Goal: Task Accomplishment & Management: Complete application form

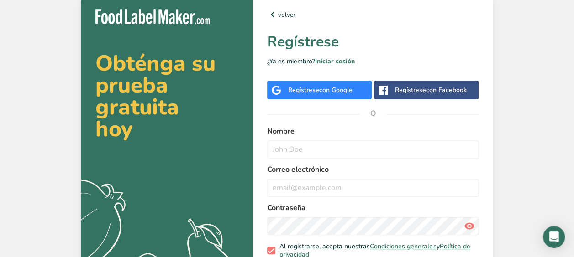
click at [327, 88] on span "con Google" at bounding box center [335, 90] width 33 height 9
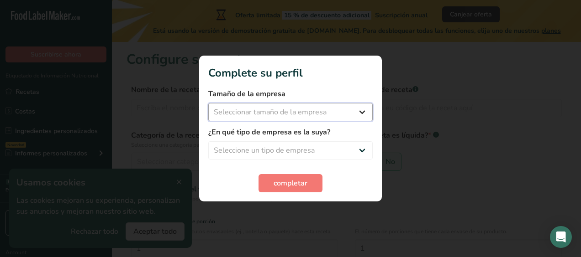
click at [365, 111] on select "Seleccionar tamaño de la empresa Menos de 10 empleados De 10 a 50 empleados De …" at bounding box center [290, 112] width 164 height 18
click at [327, 84] on section "Complete su perfil Tamaño de la empresa Seleccionar tamaño de la empresa Menos …" at bounding box center [290, 129] width 183 height 146
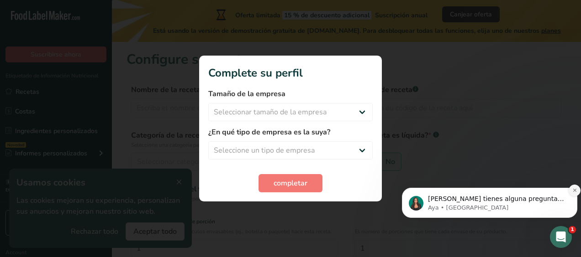
click at [573, 189] on icon "Dismiss notification" at bounding box center [574, 190] width 5 height 5
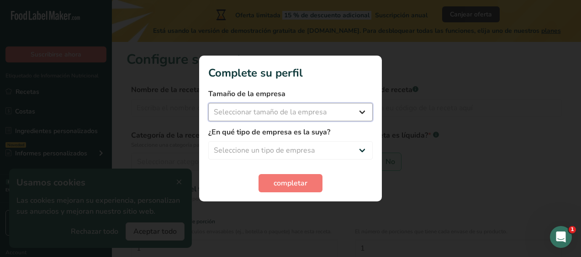
click at [296, 115] on select "Seleccionar tamaño de la empresa Menos de 10 empleados De 10 a 50 empleados De …" at bounding box center [290, 112] width 164 height 18
select select "1"
click at [208, 103] on select "Seleccionar tamaño de la empresa Menos de 10 empleados De 10 a 50 empleados De …" at bounding box center [290, 112] width 164 height 18
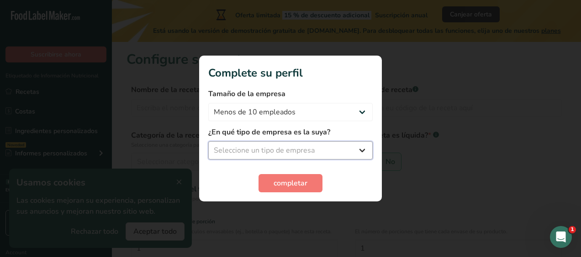
click at [354, 148] on select "Seleccione un tipo de empresa Fabricante de alimentos envasados Restaurante y c…" at bounding box center [290, 150] width 164 height 18
select select "3"
click at [208, 141] on select "Seleccione un tipo de empresa Fabricante de alimentos envasados Restaurante y c…" at bounding box center [290, 150] width 164 height 18
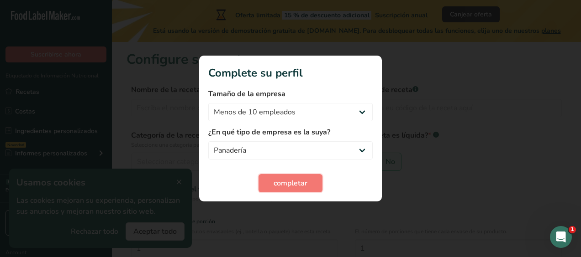
click at [305, 178] on button "completar" at bounding box center [290, 183] width 64 height 18
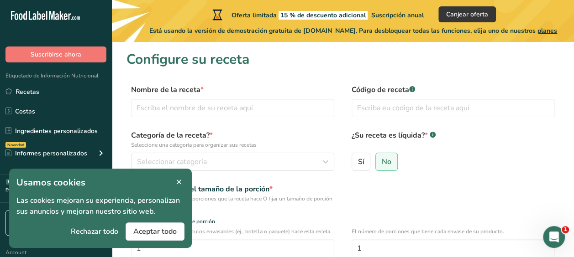
click at [181, 180] on icon at bounding box center [179, 182] width 8 height 13
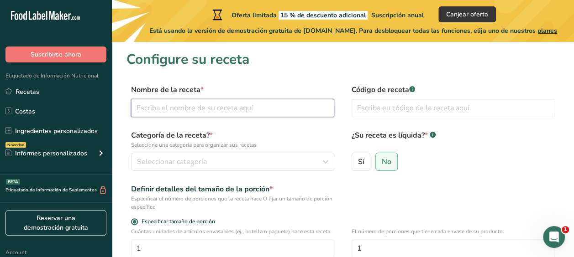
click at [195, 107] on input "text" at bounding box center [232, 108] width 203 height 18
click at [172, 107] on input "text" at bounding box center [232, 108] width 203 height 18
type input "[PERSON_NAME]"
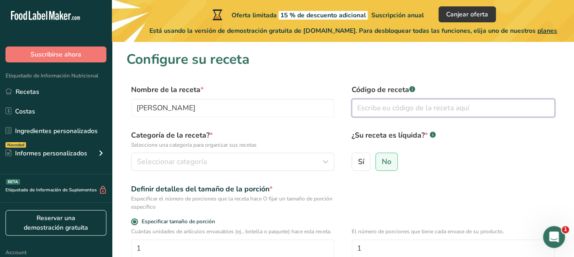
click at [398, 107] on input "text" at bounding box center [452, 108] width 203 height 18
type input "t"
type input "tejcj"
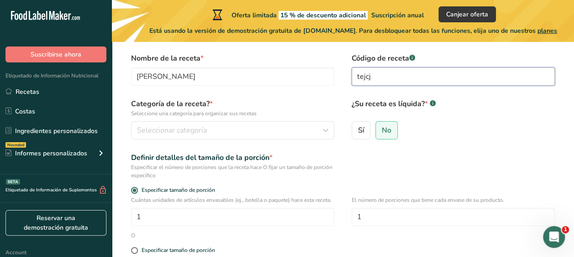
scroll to position [46, 0]
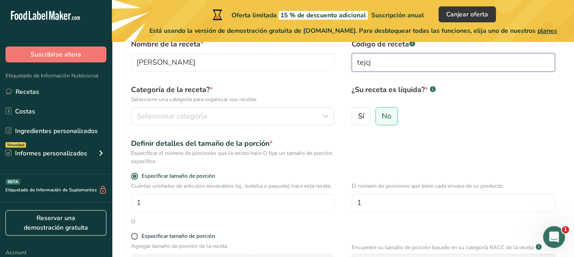
drag, startPoint x: 382, startPoint y: 61, endPoint x: 336, endPoint y: 63, distance: 46.2
click at [333, 63] on div "Nombre de la receta * [PERSON_NAME] Código de receta .a-a{fill:#347362;}.b-a{fi…" at bounding box center [342, 58] width 433 height 38
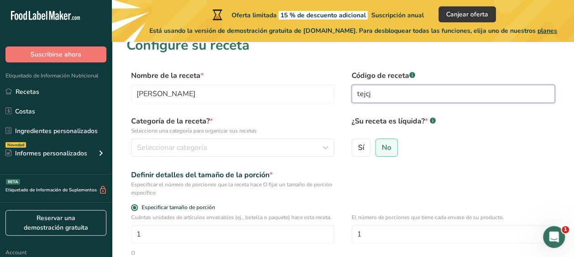
scroll to position [0, 0]
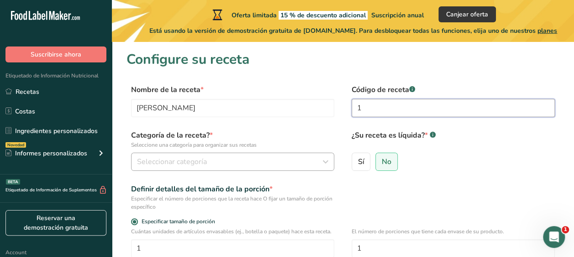
type input "1"
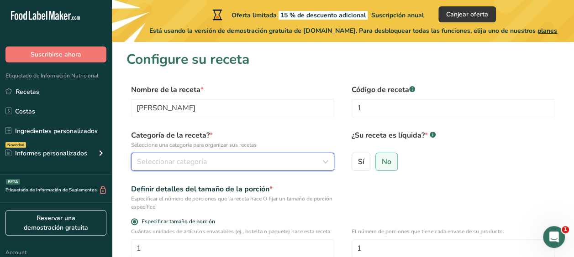
click at [214, 166] on div "Seleccionar categoría" at bounding box center [230, 162] width 186 height 11
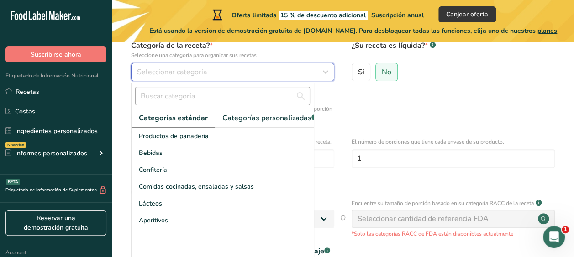
scroll to position [91, 0]
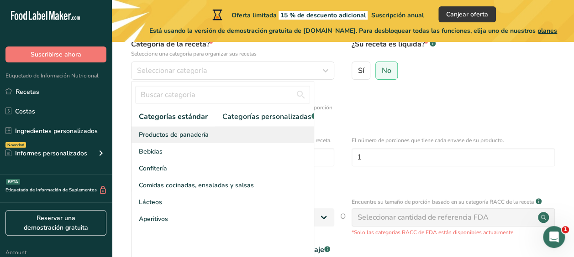
click at [164, 140] on span "Productos de panadería" at bounding box center [174, 135] width 70 height 10
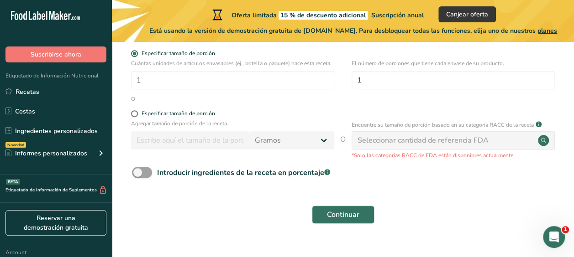
scroll to position [183, 0]
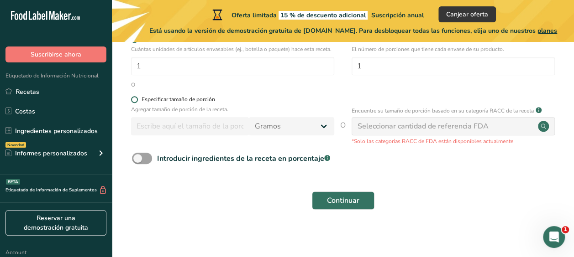
click at [136, 103] on span at bounding box center [134, 99] width 7 height 7
click at [136, 103] on input "Especificar tamaño de porción" at bounding box center [134, 100] width 6 height 6
radio input "true"
radio input "false"
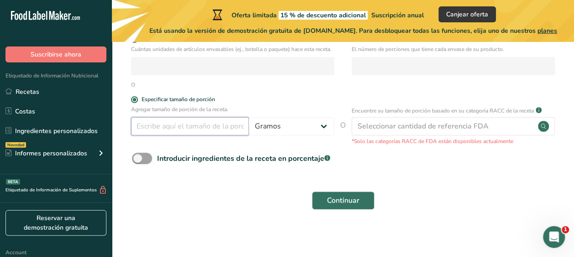
click at [158, 136] on input "number" at bounding box center [190, 126] width 118 height 18
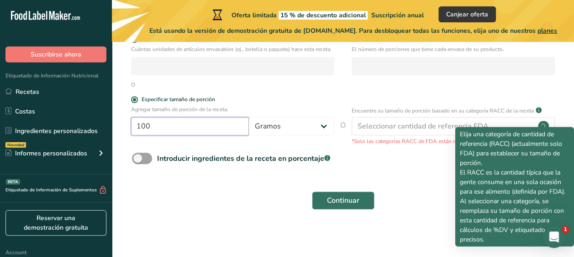
type input "100"
drag, startPoint x: 542, startPoint y: 120, endPoint x: 561, endPoint y: 108, distance: 22.7
click at [561, 108] on section "Configure su receta Nombre de la receta * [PERSON_NAME] Código de receta .a-a{f…" at bounding box center [343, 44] width 462 height 371
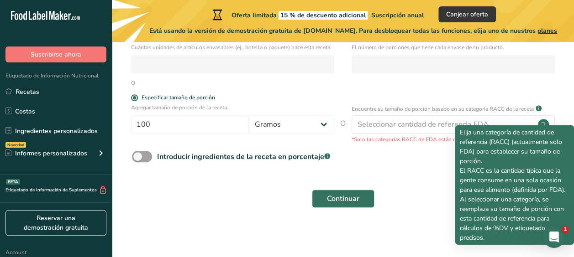
scroll to position [193, 0]
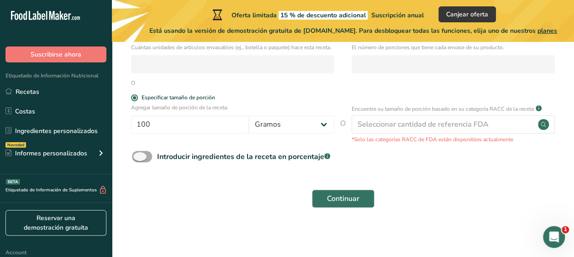
click at [138, 156] on span at bounding box center [142, 156] width 20 height 11
click at [138, 156] on input "Introducir ingredientes de la receta en porcentaje .a-a{fill:#347362;}.b-a{fill…" at bounding box center [135, 157] width 6 height 6
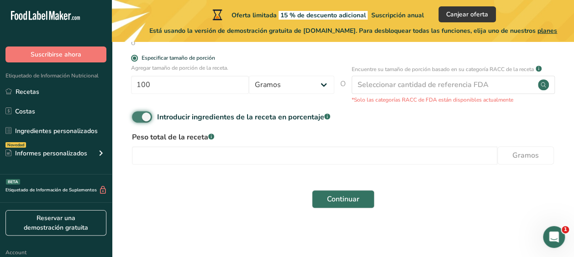
scroll to position [233, 0]
click at [144, 115] on span at bounding box center [142, 116] width 20 height 11
click at [138, 115] on input "Introducir ingredientes de la receta en porcentaje .a-a{fill:#347362;}.b-a{fill…" at bounding box center [135, 117] width 6 height 6
checkbox input "false"
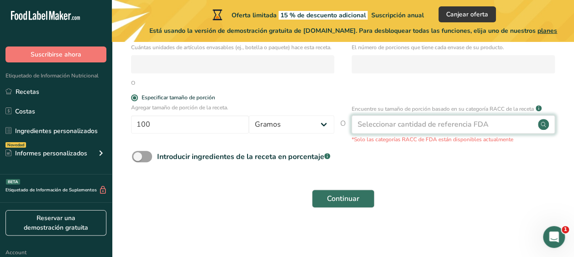
click at [433, 125] on div "Seleccionar cantidad de referencia FDA" at bounding box center [422, 124] width 131 height 11
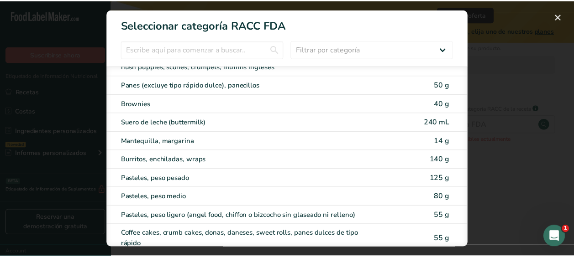
scroll to position [91, 0]
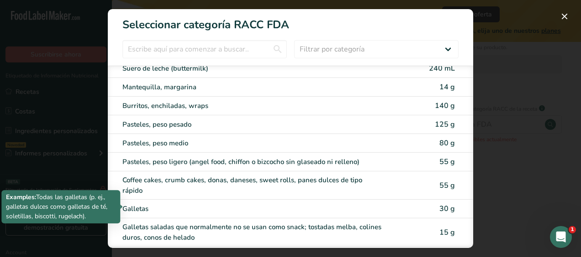
click at [201, 205] on div "Galletas" at bounding box center [251, 209] width 259 height 10
type input "30"
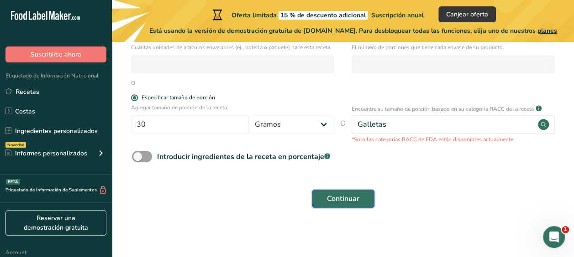
click at [345, 204] on span "Continuar" at bounding box center [343, 199] width 32 height 11
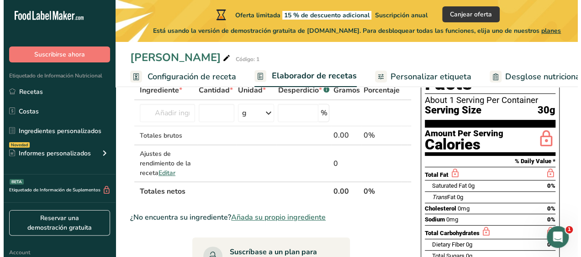
scroll to position [46, 0]
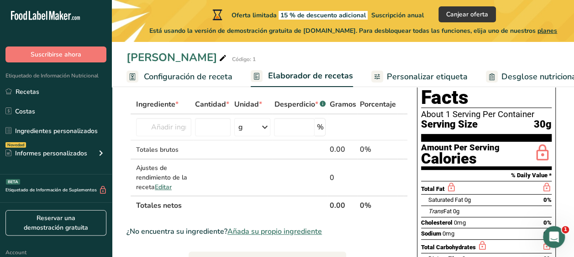
click at [557, 31] on span "planes" at bounding box center [547, 30] width 20 height 9
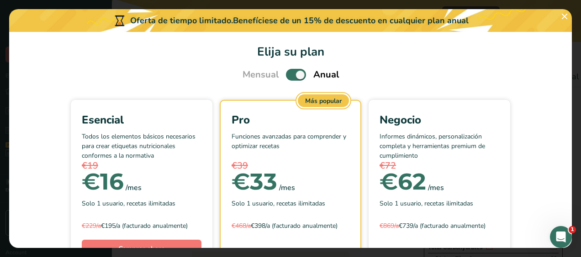
scroll to position [0, 0]
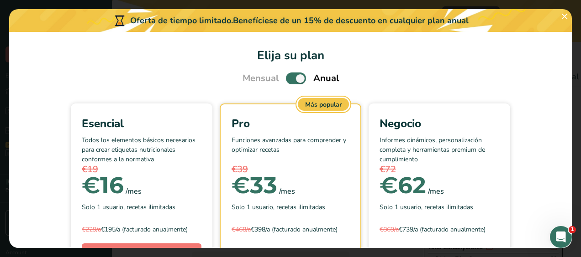
drag, startPoint x: 295, startPoint y: 79, endPoint x: 269, endPoint y: 76, distance: 25.8
click at [269, 76] on div "Mensual Anual" at bounding box center [290, 79] width 118 height 14
click at [288, 80] on span "Pick Your Pricing Plan Modal" at bounding box center [296, 78] width 20 height 11
click at [288, 80] on input "Pick Your Pricing Plan Modal" at bounding box center [289, 79] width 6 height 6
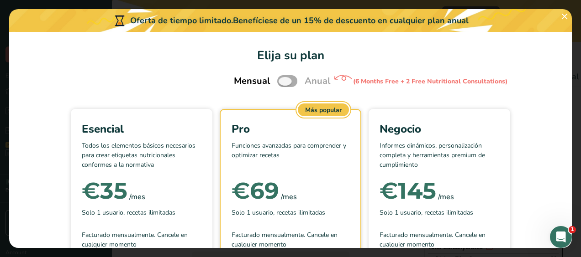
click at [282, 81] on span "Pick Your Pricing Plan Modal" at bounding box center [287, 80] width 20 height 11
click at [282, 81] on input "Pick Your Pricing Plan Modal" at bounding box center [280, 81] width 6 height 6
checkbox input "true"
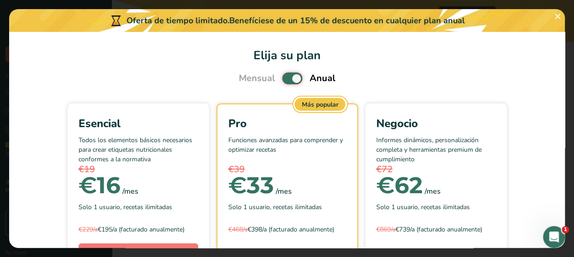
scroll to position [184, 0]
